Goal: Task Accomplishment & Management: Use online tool/utility

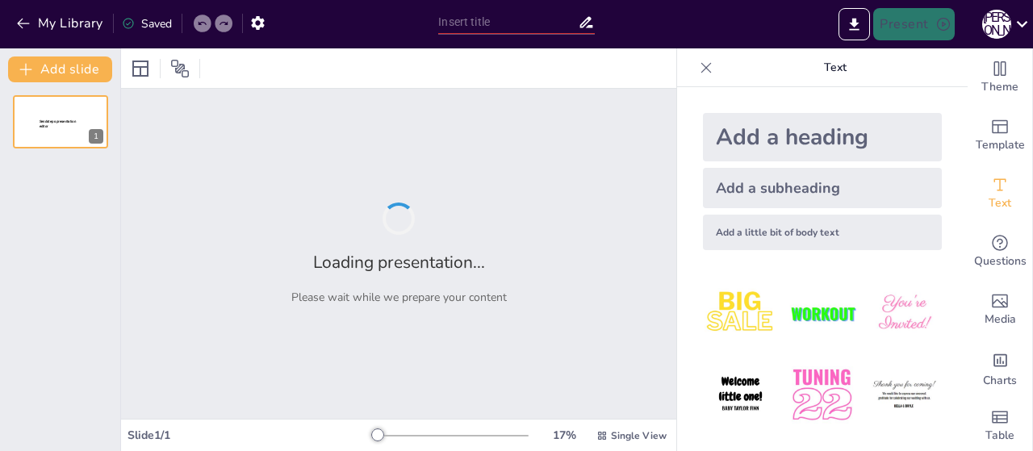
type input "Навички XXI століття. Hard Skills. Soft Skills. Яких навичок потребує сучасний р"
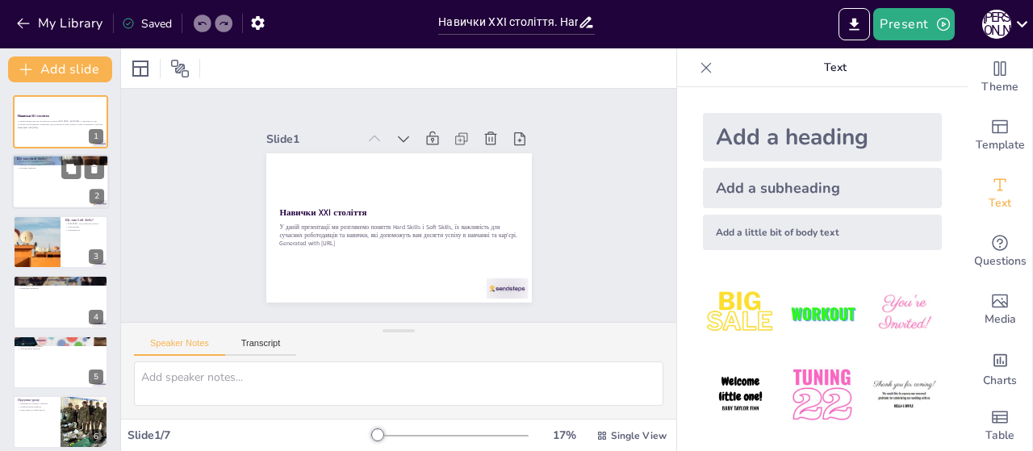
click at [65, 190] on div at bounding box center [60, 182] width 97 height 55
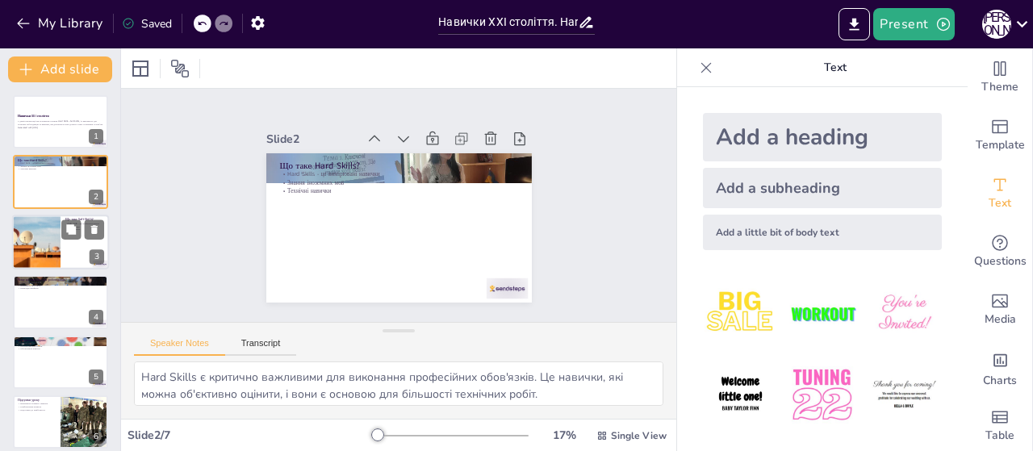
click at [60, 240] on div at bounding box center [36, 242] width 82 height 55
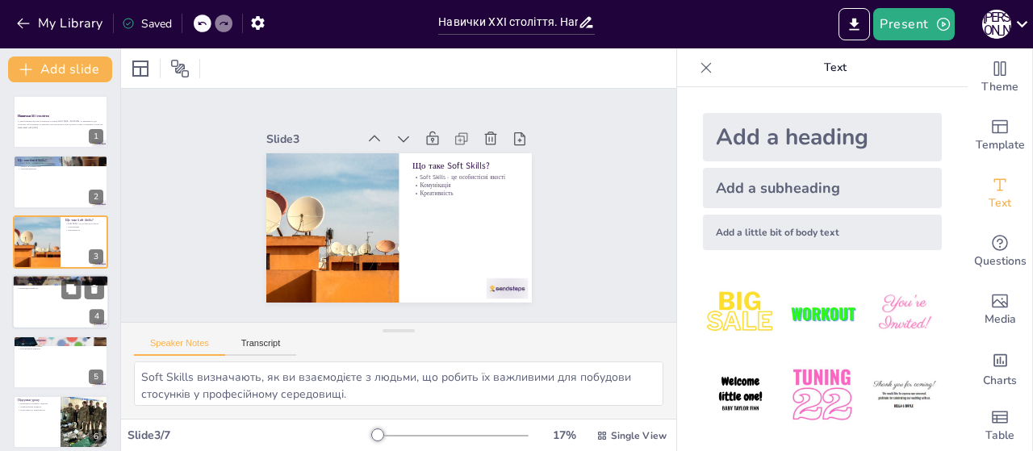
click at [65, 311] on div at bounding box center [60, 301] width 97 height 55
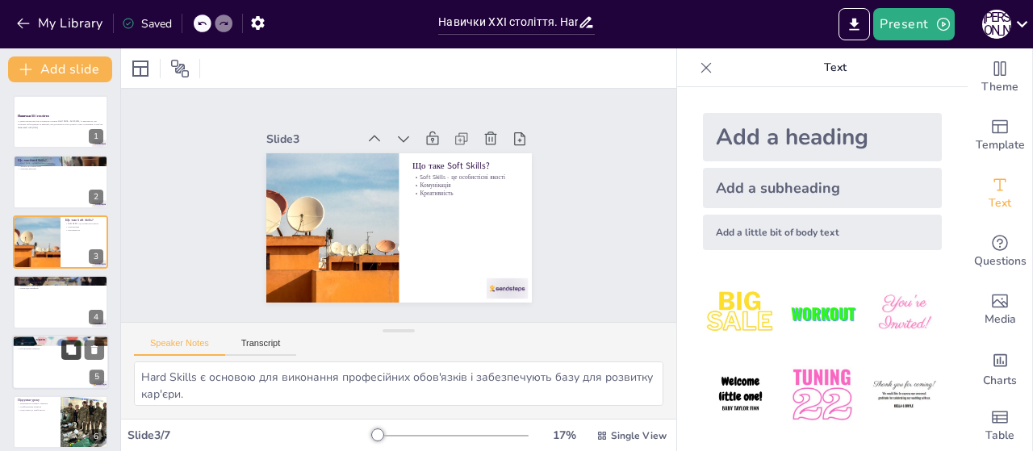
scroll to position [35, 0]
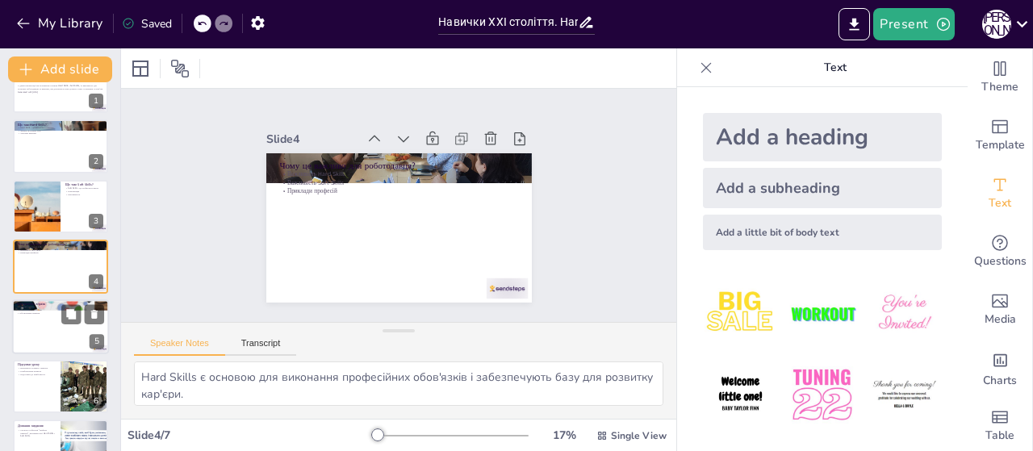
click at [64, 338] on div at bounding box center [60, 326] width 97 height 55
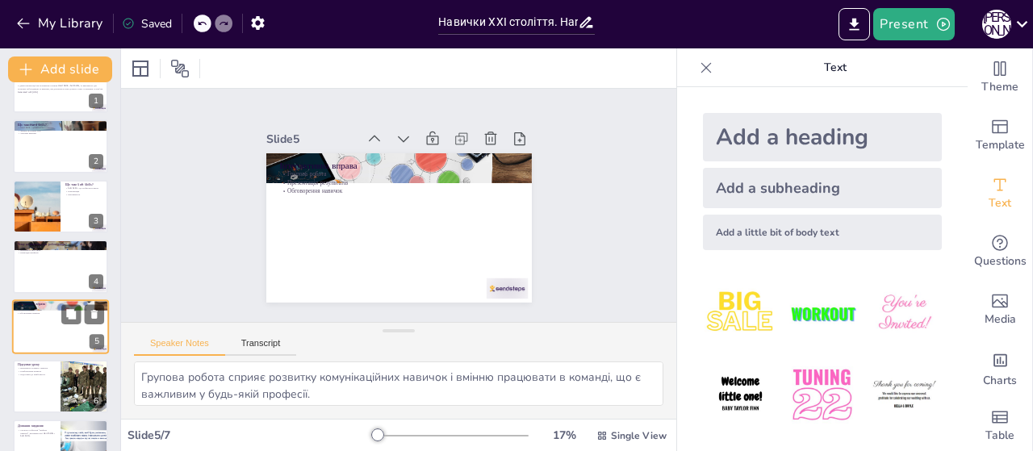
scroll to position [70, 0]
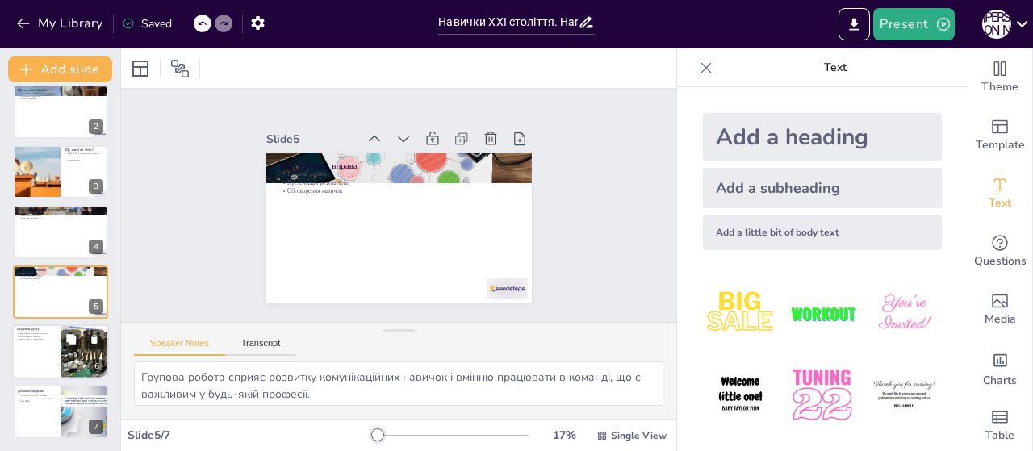
click at [61, 357] on div at bounding box center [84, 351] width 51 height 55
type textarea "Постійний розвиток навичок є ключем до успіху в кар'єрі, оскільки світ праці по…"
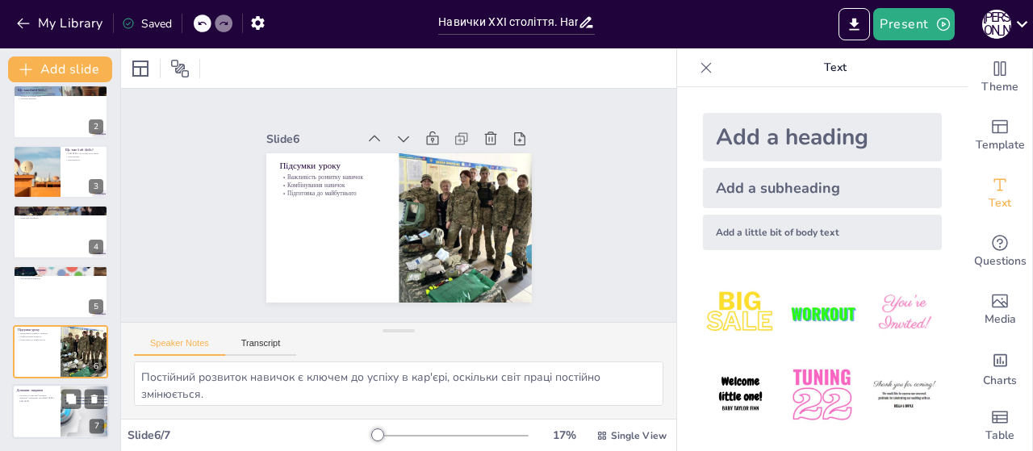
click at [56, 398] on div at bounding box center [60, 412] width 97 height 55
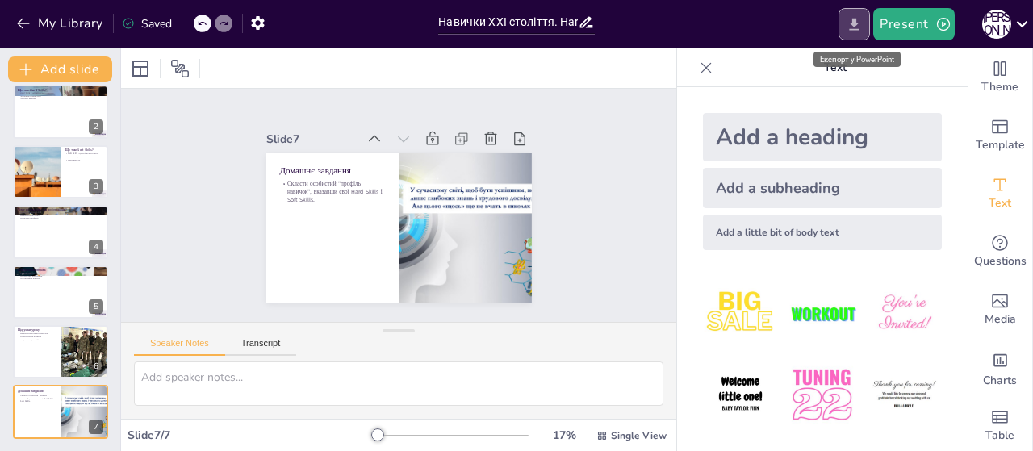
click at [857, 23] on icon "Export to PowerPoint" at bounding box center [854, 24] width 10 height 12
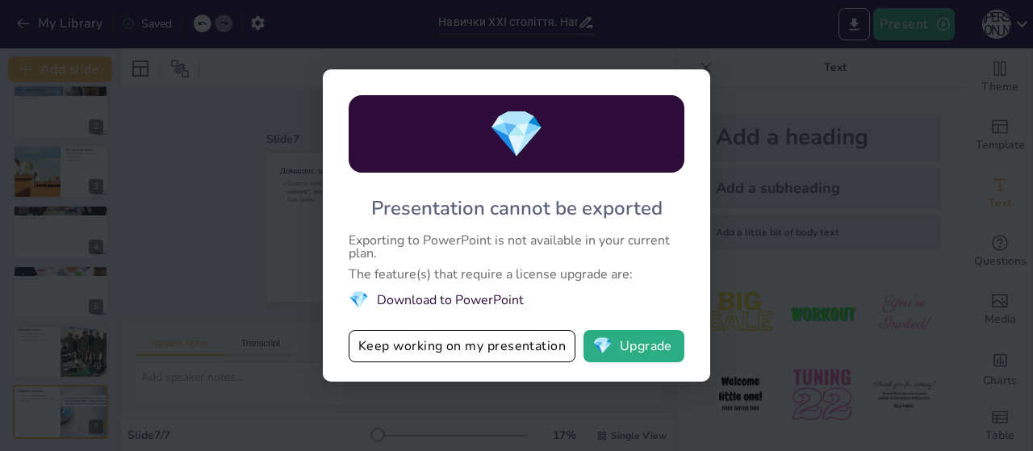
click at [812, 56] on div "💎 Presentation cannot be exported Exporting to PowerPoint is not available in y…" at bounding box center [516, 225] width 1033 height 451
click at [634, 353] on button "💎 Upgrade" at bounding box center [633, 346] width 101 height 32
